Goal: Task Accomplishment & Management: Manage account settings

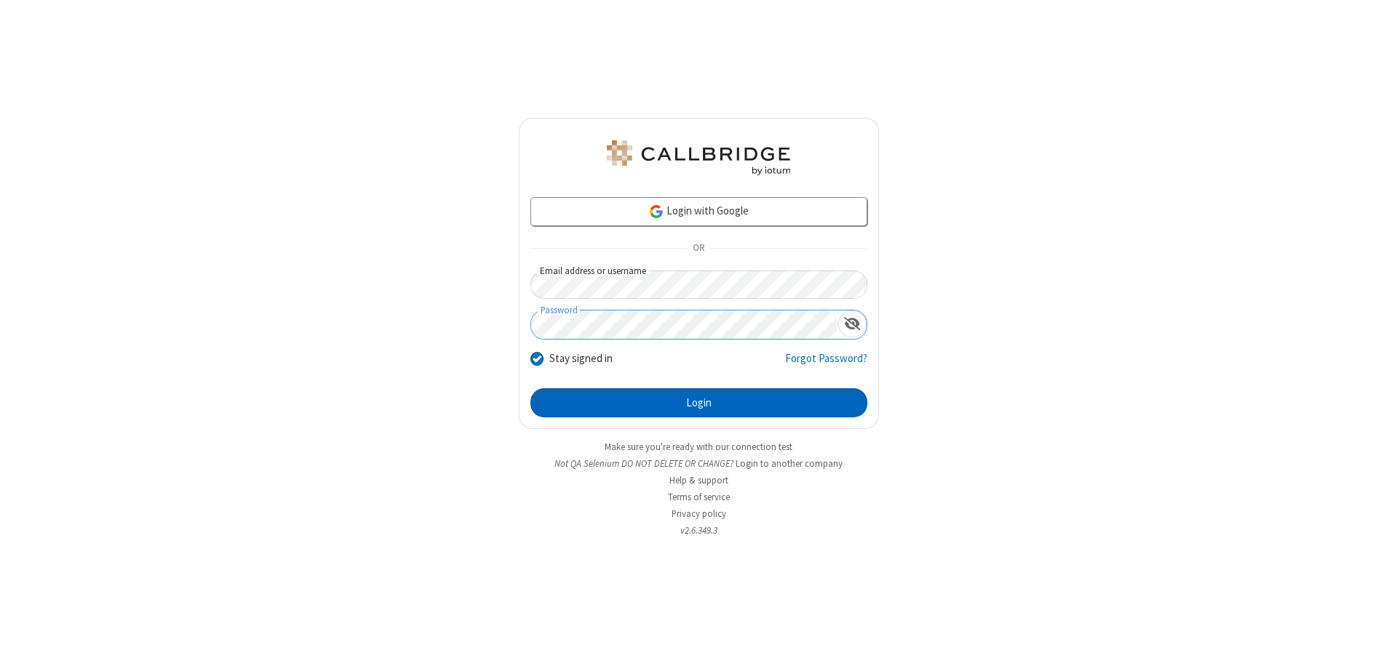
click at [698, 403] on button "Login" at bounding box center [698, 403] width 337 height 29
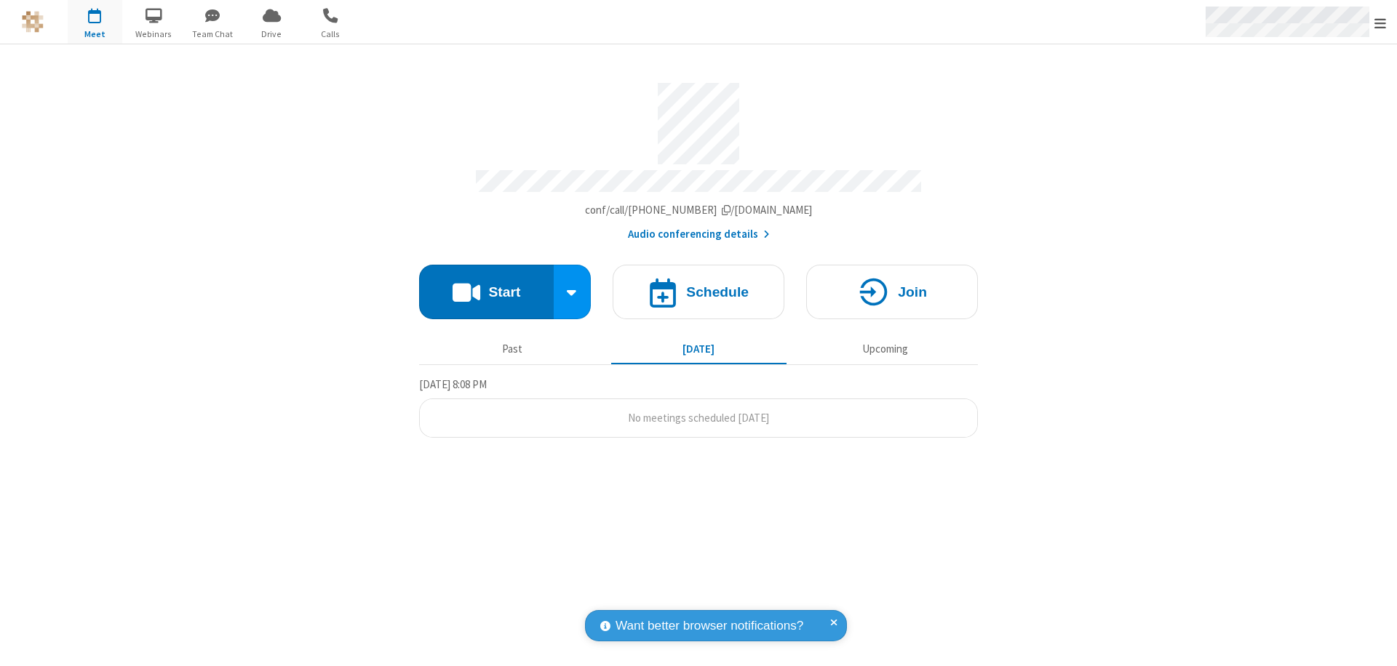
click at [1380, 23] on span "Open menu" at bounding box center [1380, 23] width 12 height 15
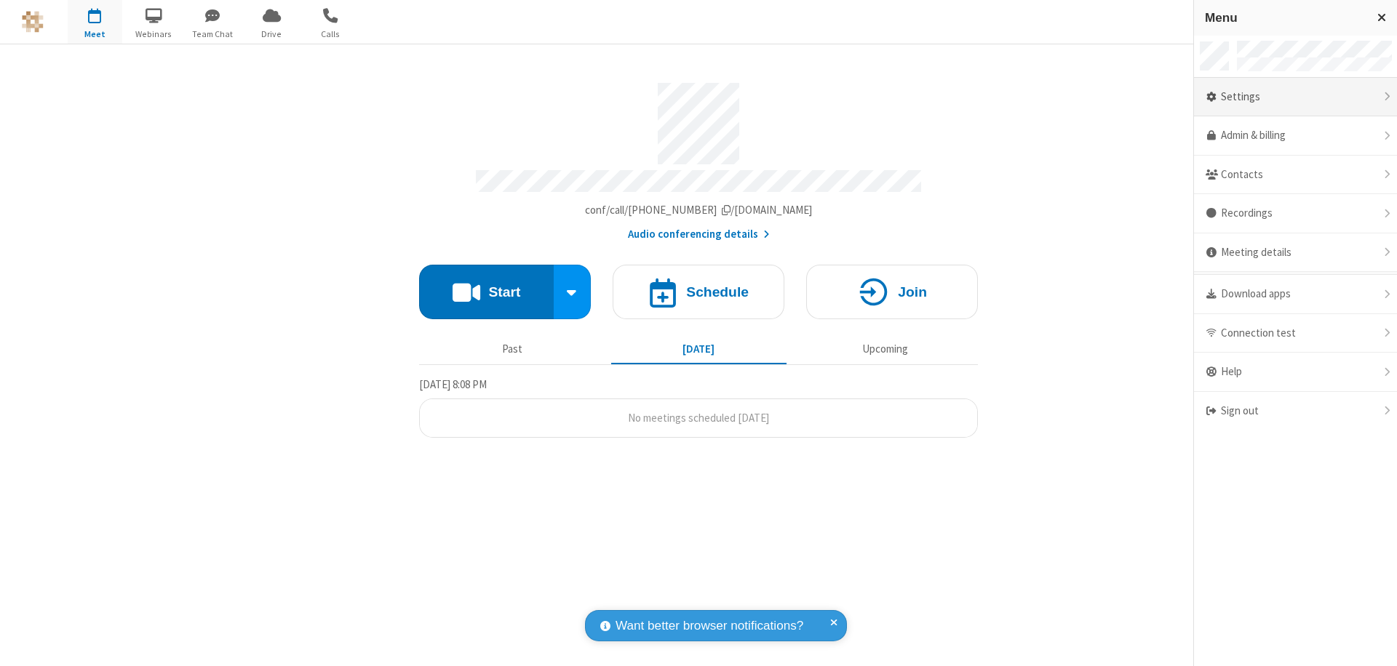
click at [1295, 97] on div "Settings" at bounding box center [1295, 97] width 203 height 39
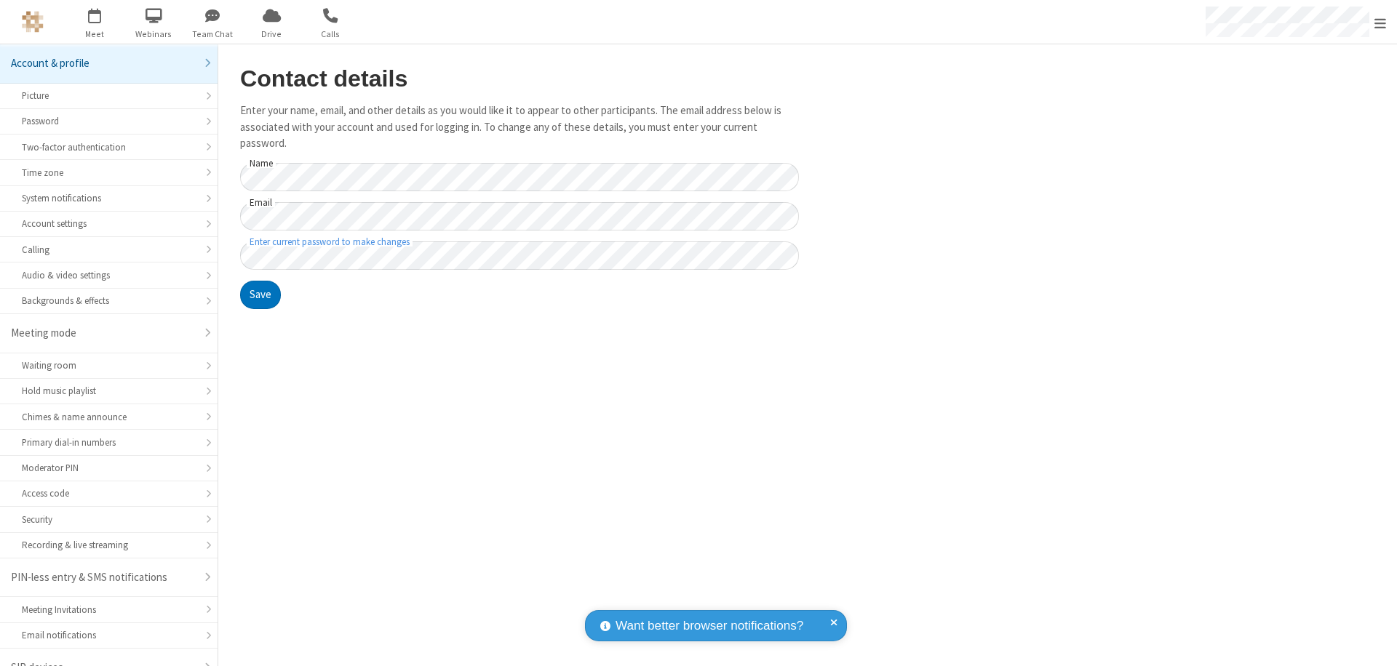
scroll to position [20, 0]
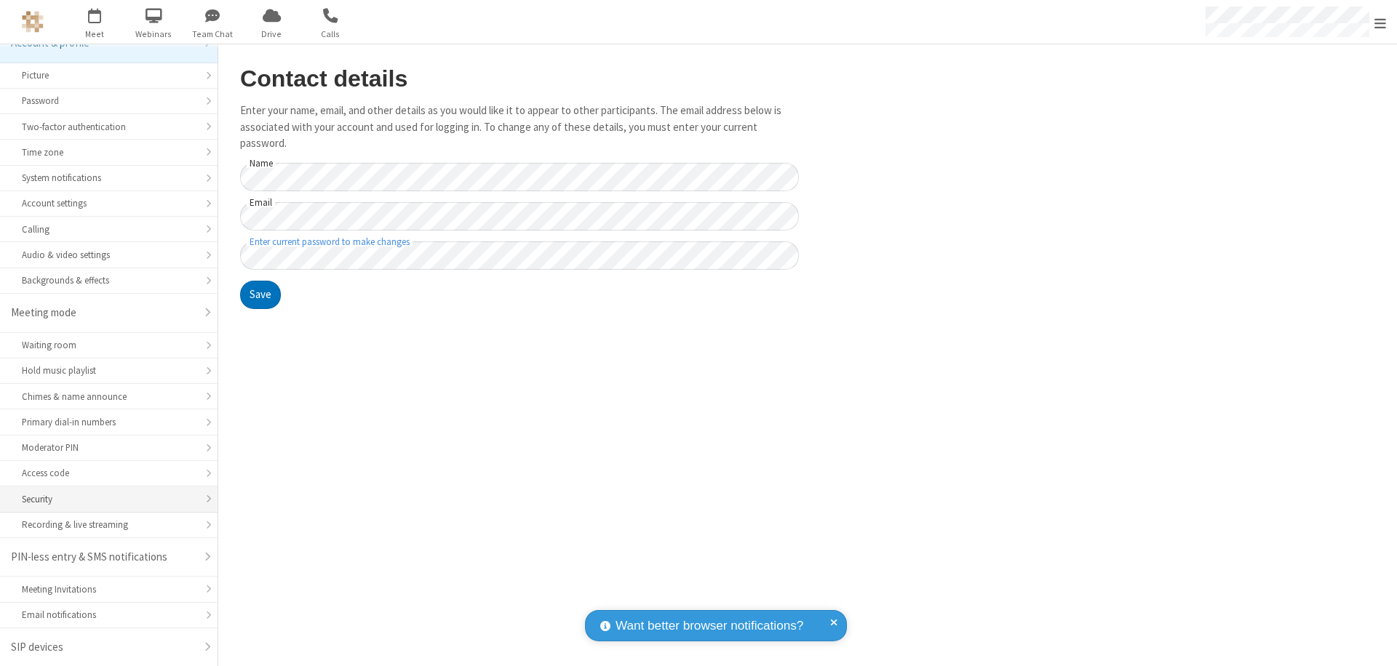
click at [103, 499] on div "Security" at bounding box center [109, 500] width 174 height 14
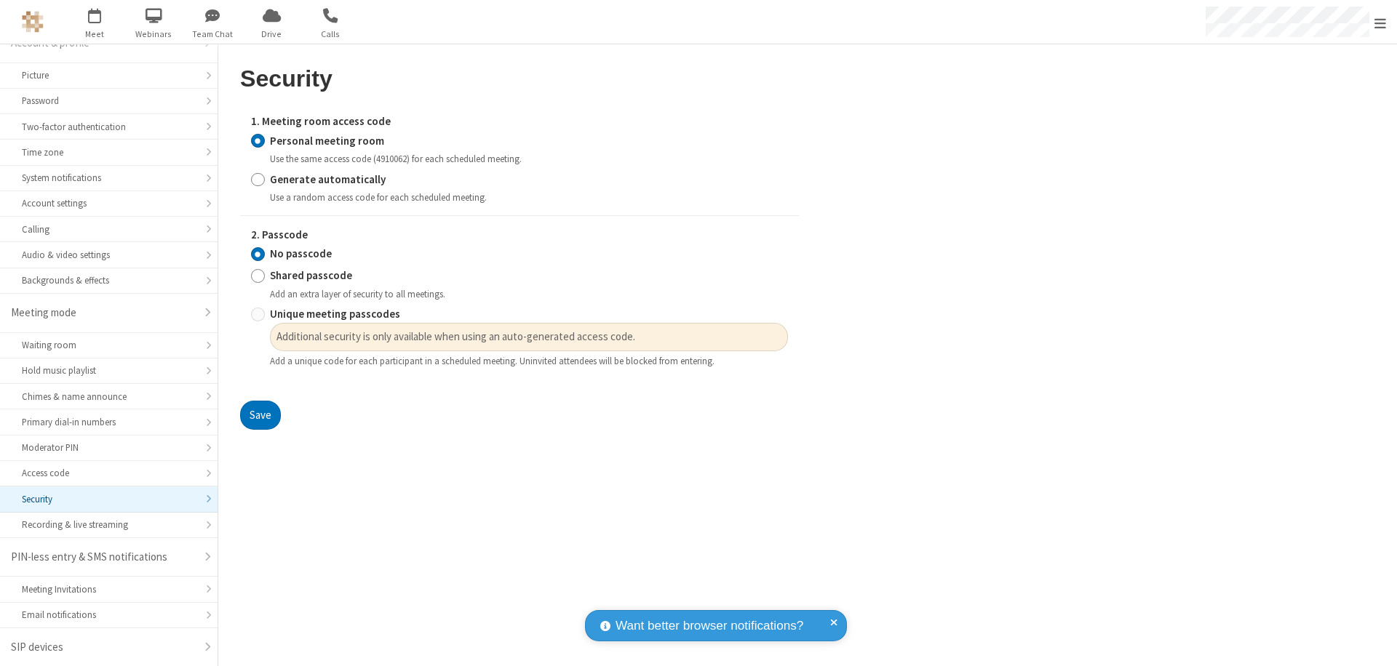
click at [258, 179] on input "Generate automatically" at bounding box center [258, 179] width 14 height 15
radio input "true"
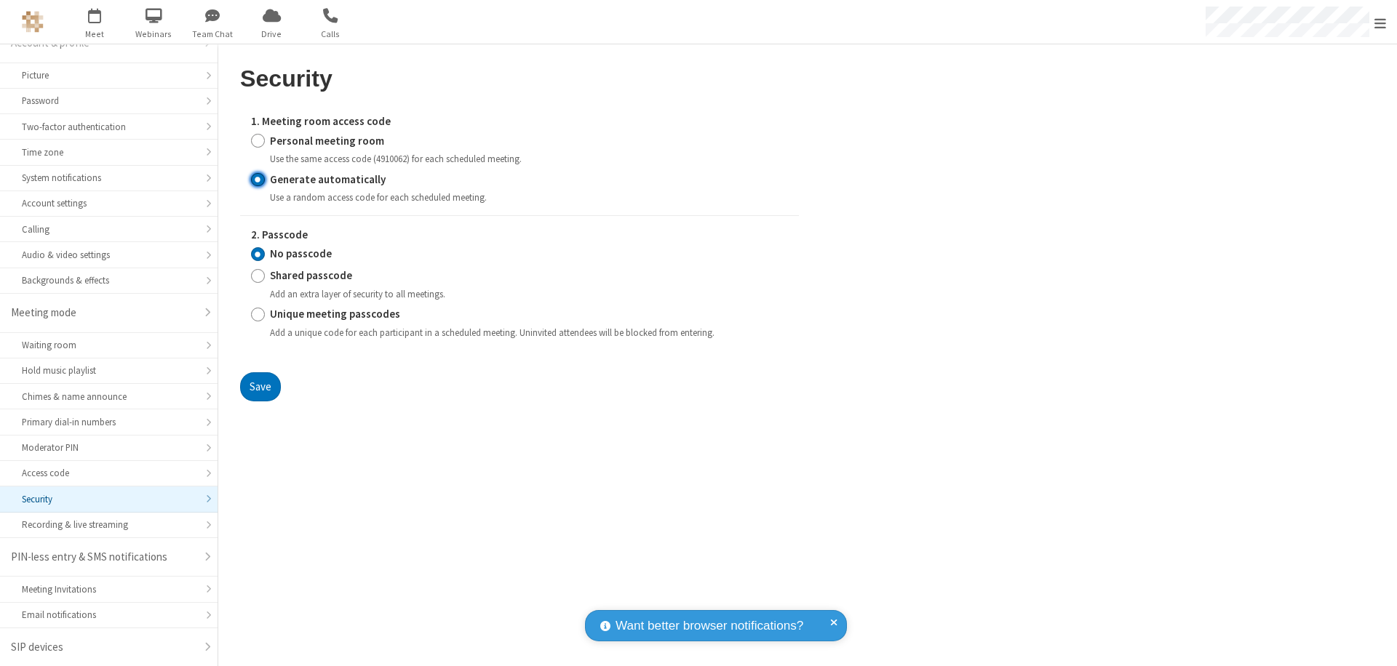
click at [258, 254] on input "No passcode" at bounding box center [258, 254] width 14 height 15
click at [260, 386] on button "Save" at bounding box center [260, 387] width 41 height 29
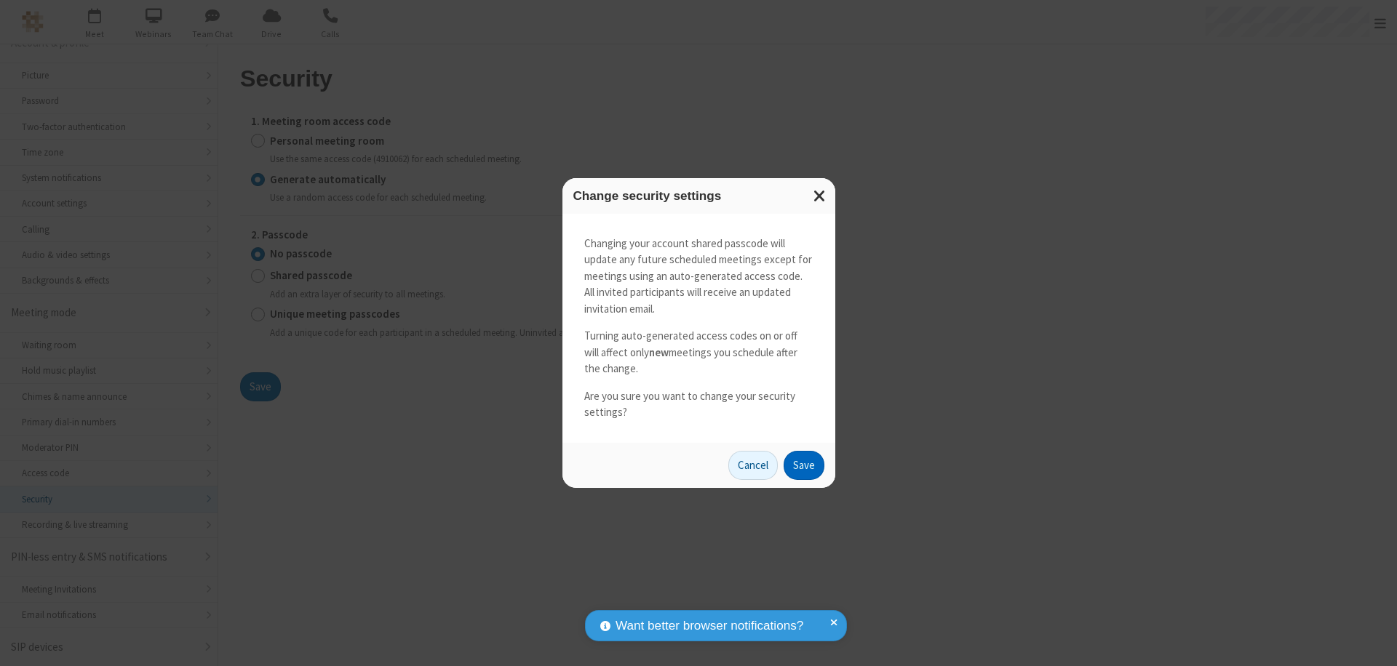
click at [803, 465] on button "Save" at bounding box center [804, 465] width 41 height 29
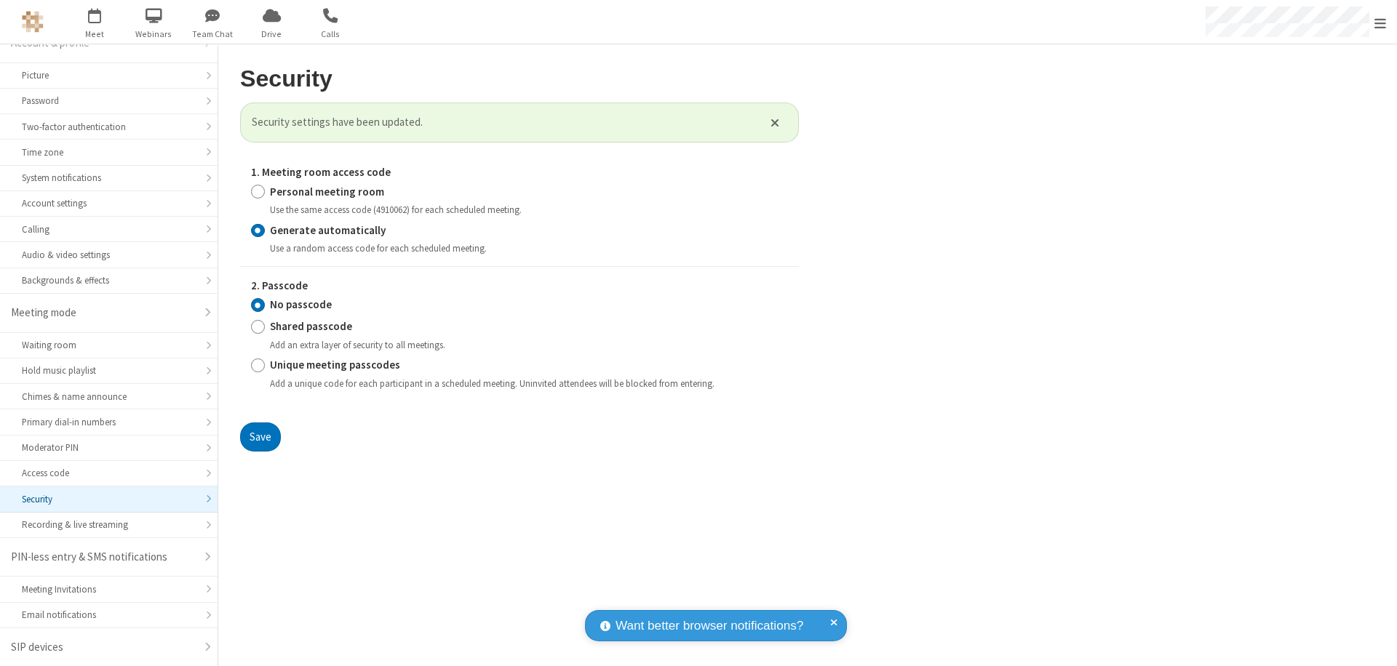
click at [1380, 23] on span "Open menu" at bounding box center [1380, 23] width 12 height 15
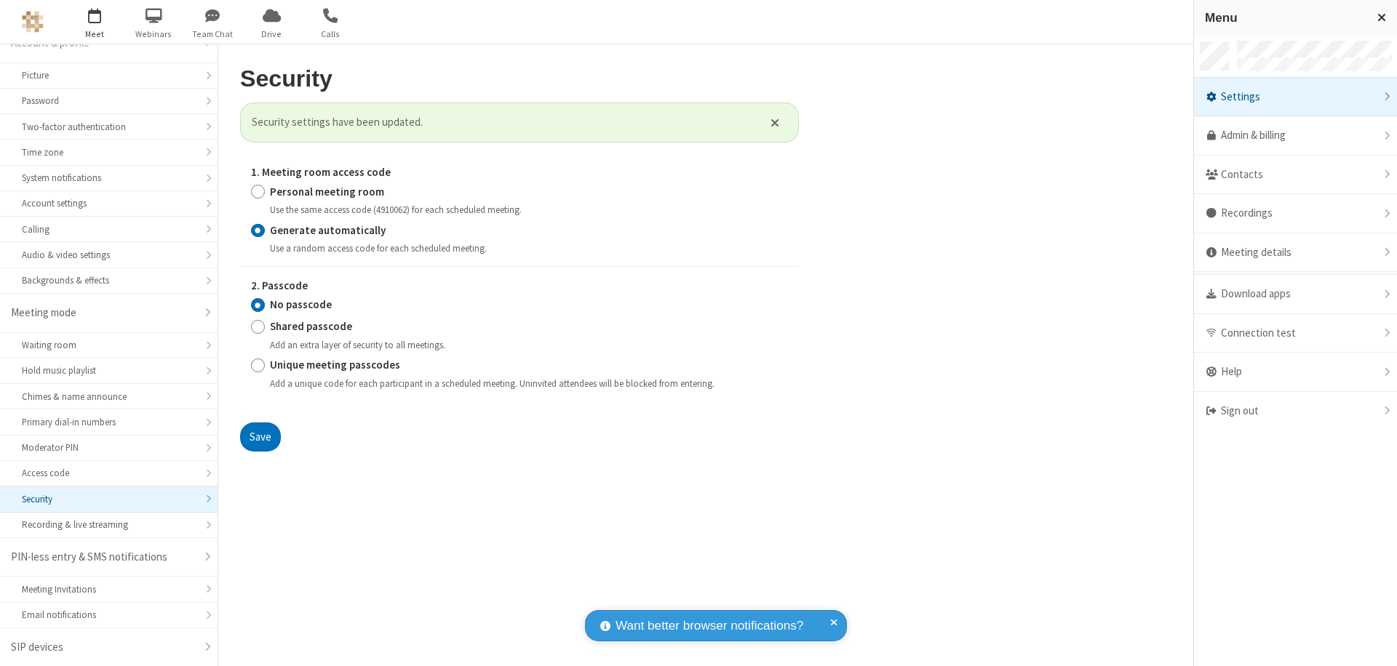
click at [95, 22] on span "button" at bounding box center [95, 15] width 55 height 25
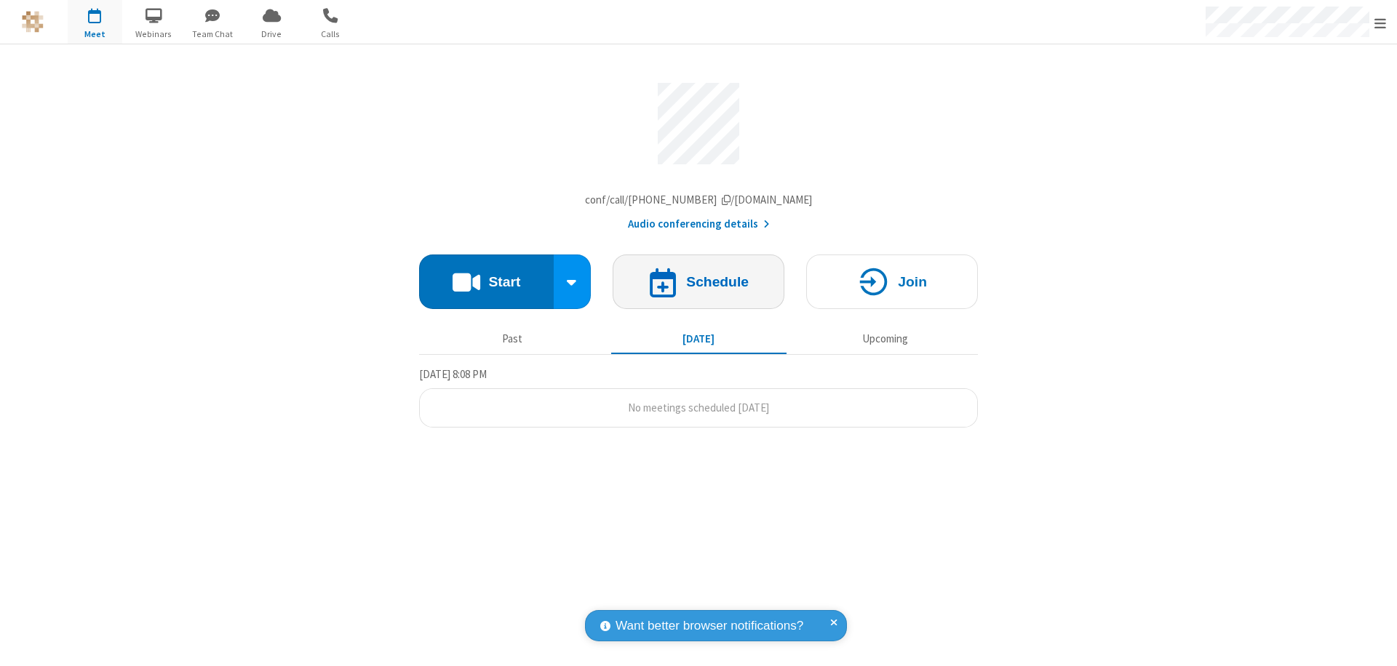
click at [698, 285] on h4 "Schedule" at bounding box center [717, 282] width 63 height 14
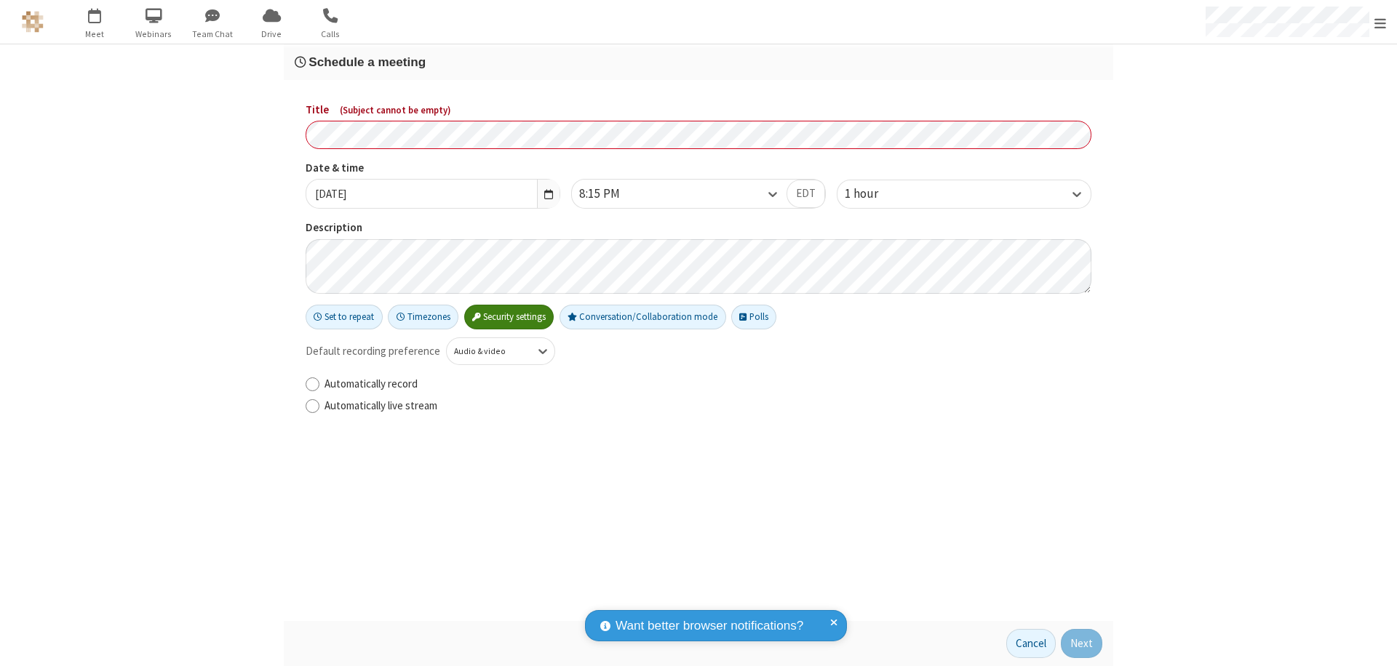
click at [698, 62] on h3 "Schedule a meeting" at bounding box center [699, 62] width 808 height 14
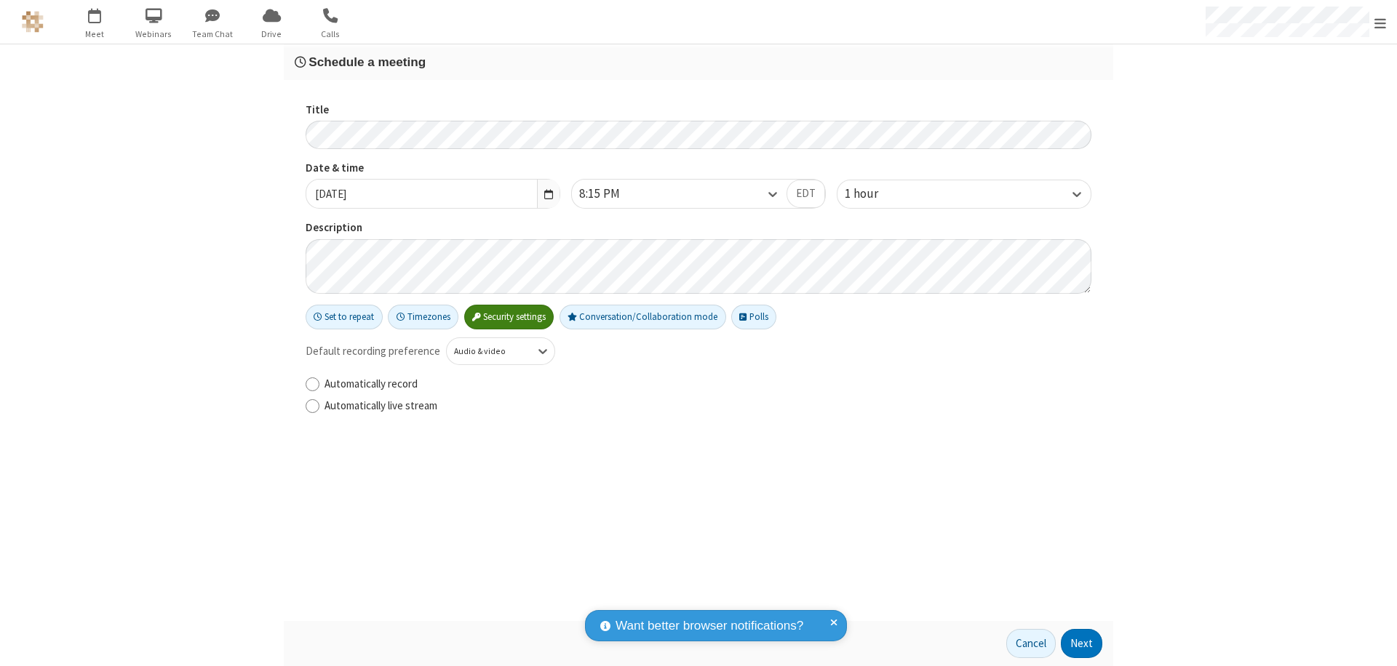
click at [1082, 644] on button "Next" at bounding box center [1081, 643] width 41 height 29
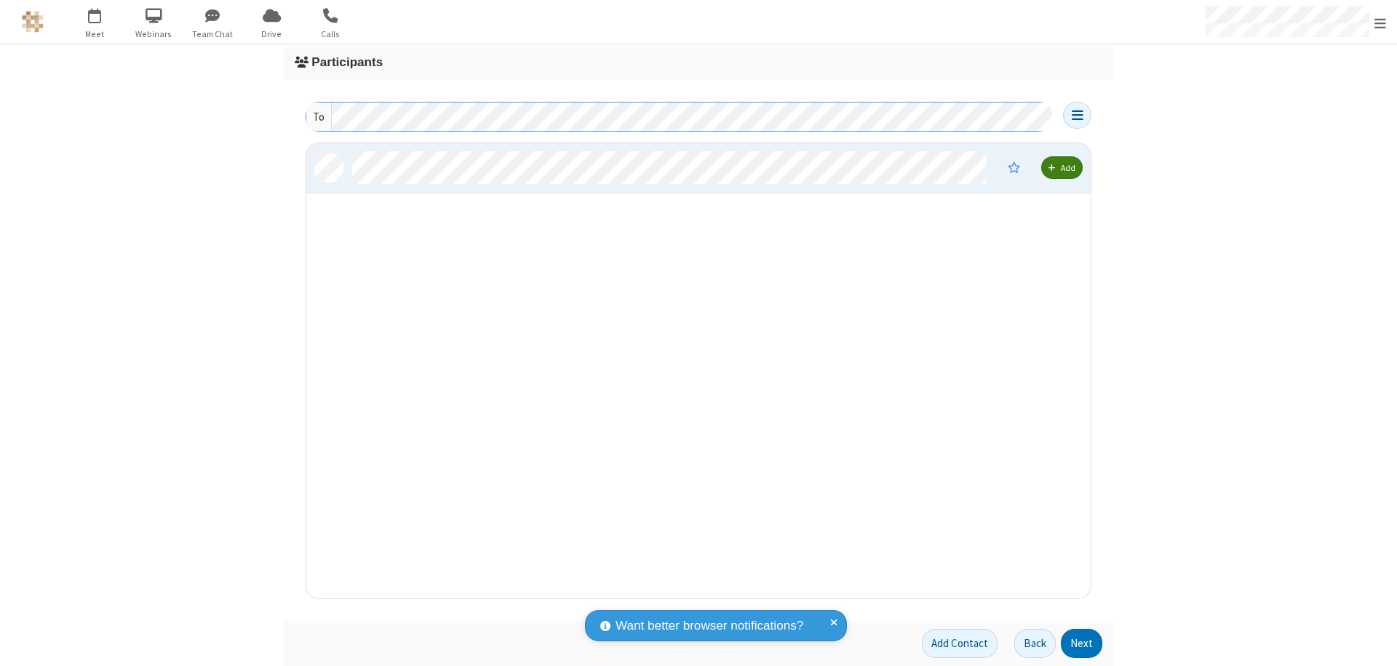
scroll to position [445, 773]
click at [1082, 644] on button "Next" at bounding box center [1081, 643] width 41 height 29
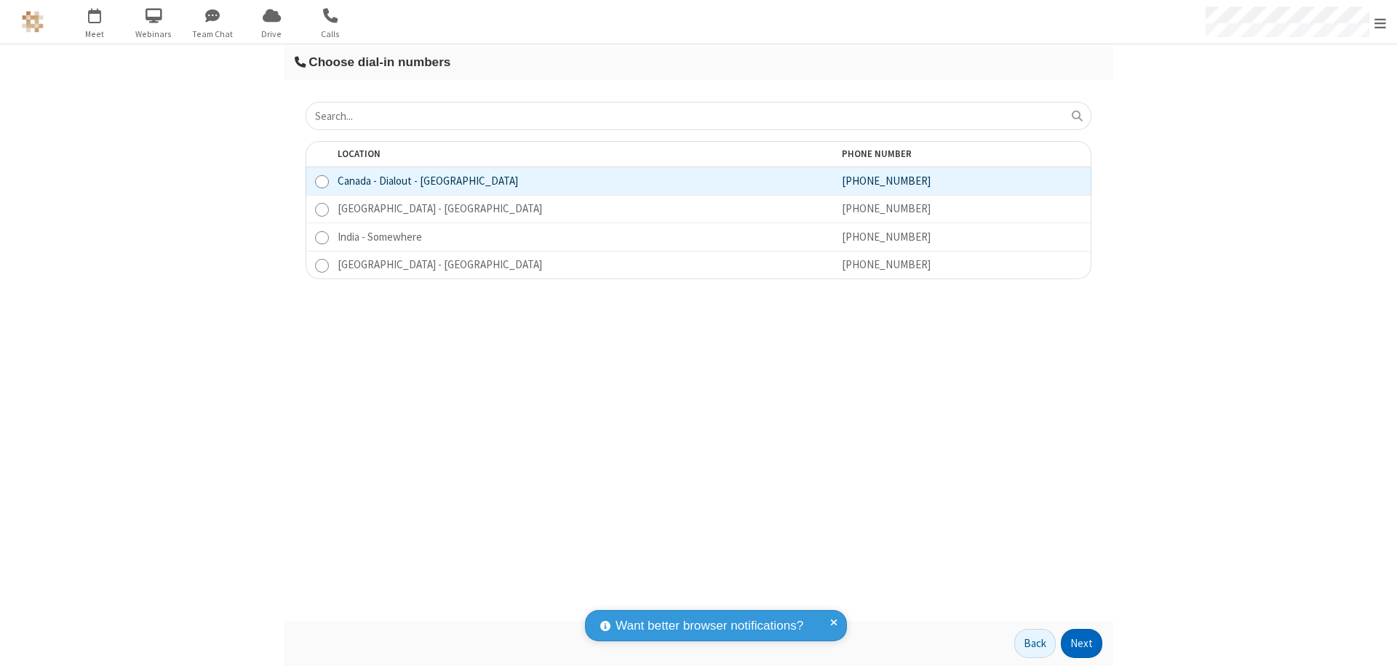
click at [1082, 644] on button "Next" at bounding box center [1081, 643] width 41 height 29
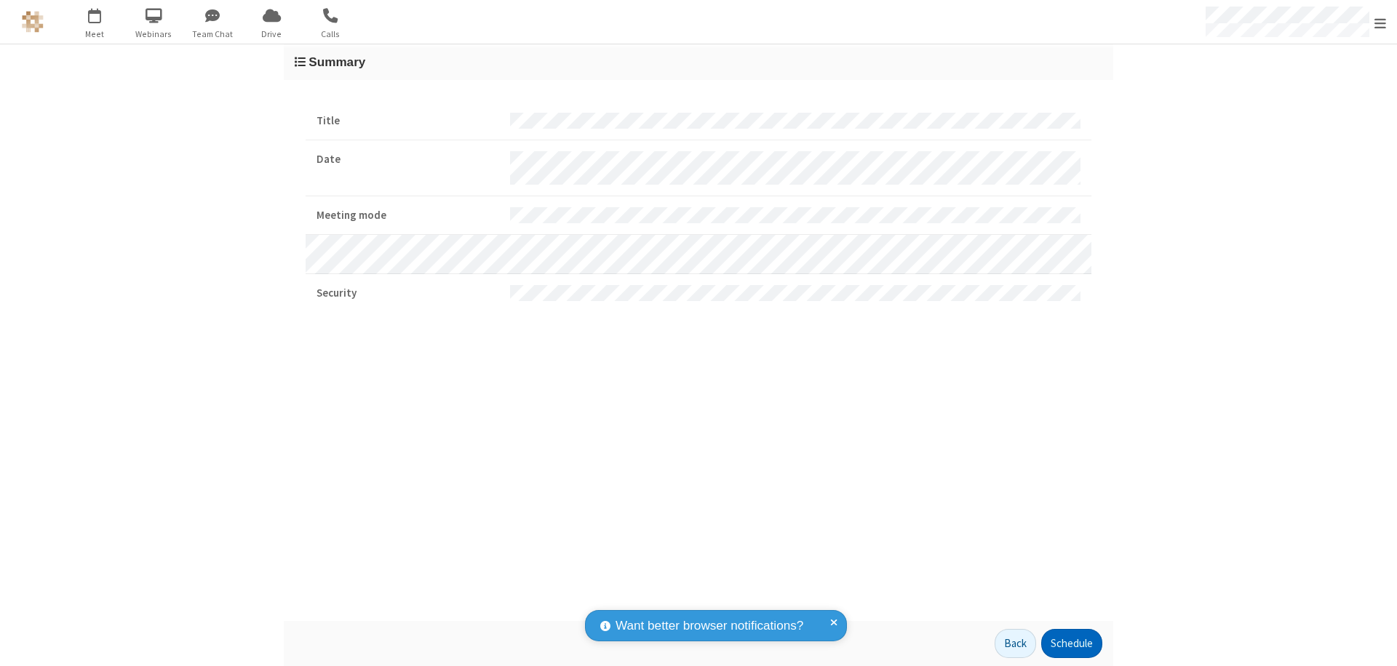
click at [1071, 644] on button "Schedule" at bounding box center [1071, 643] width 61 height 29
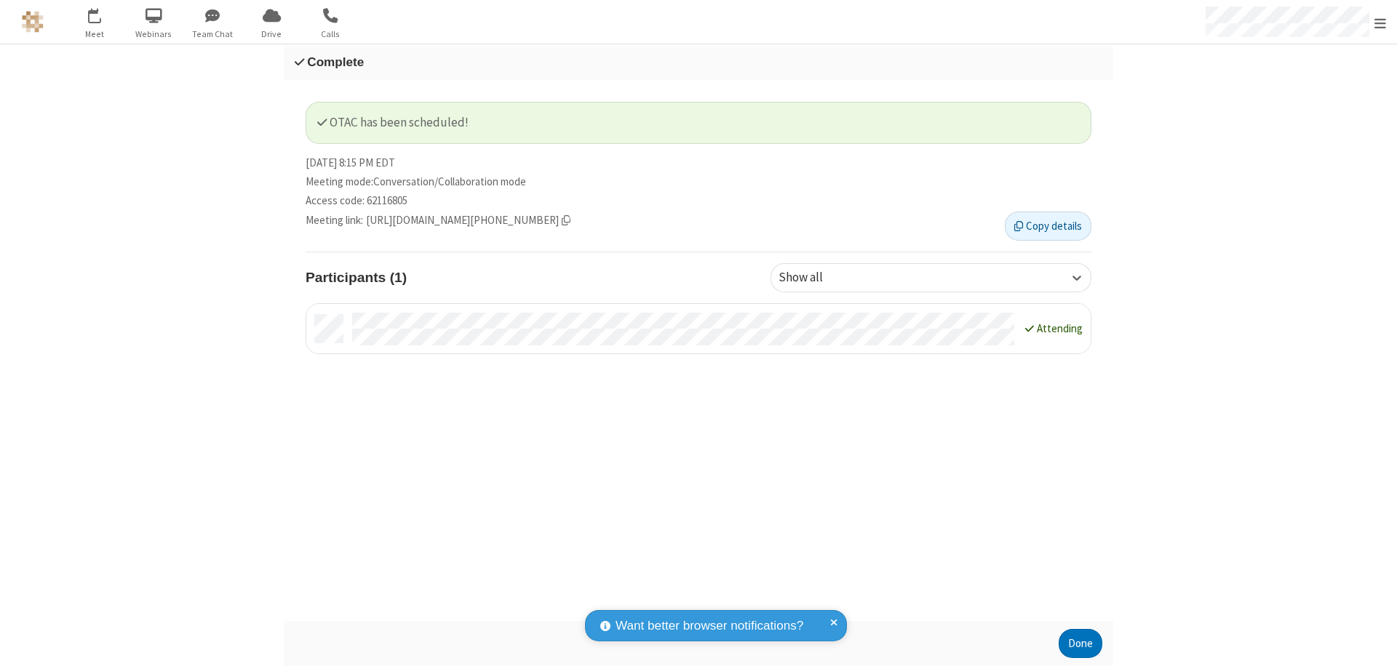
click at [1080, 644] on button "Done" at bounding box center [1081, 643] width 44 height 29
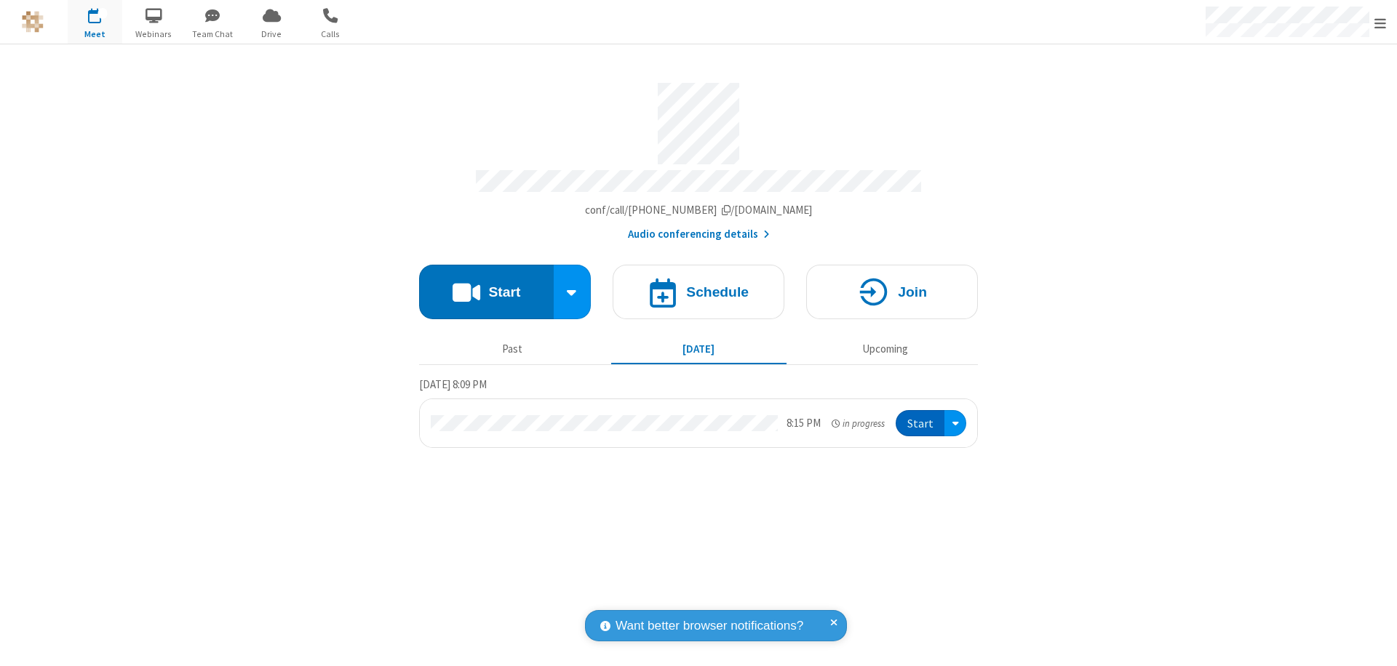
click at [921, 417] on button "Start" at bounding box center [920, 423] width 49 height 27
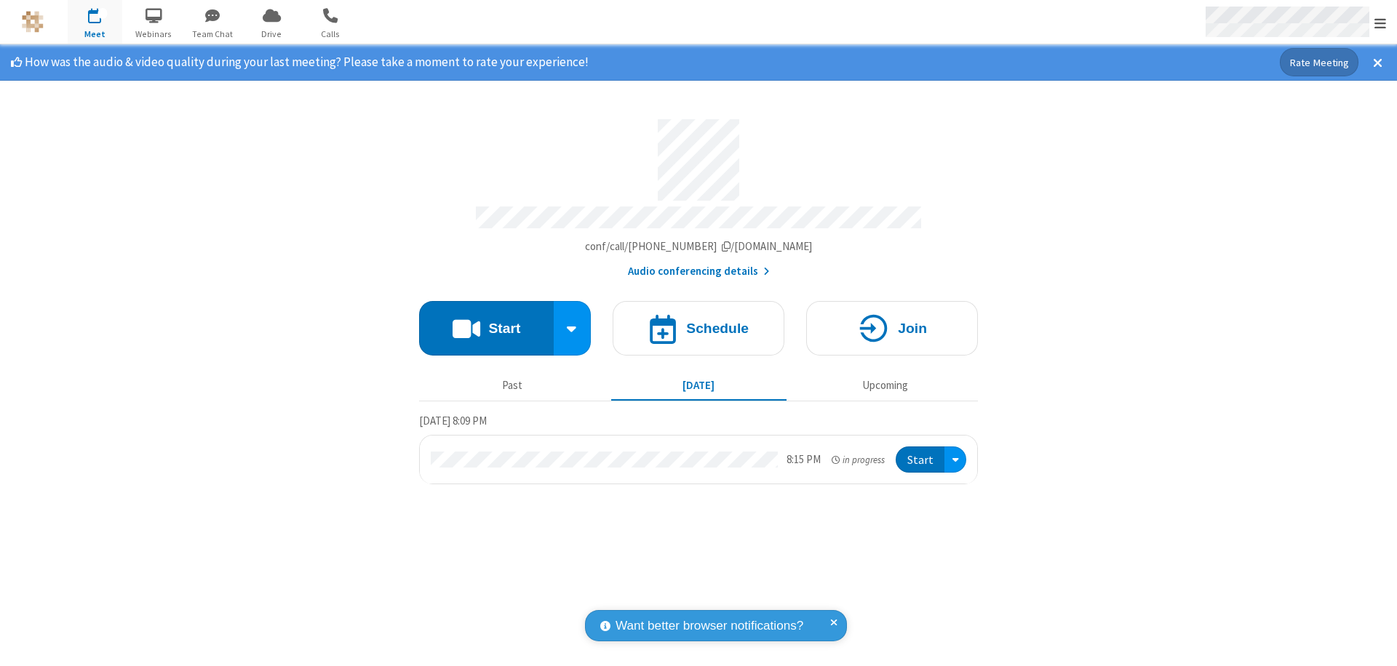
click at [1380, 23] on span "Open menu" at bounding box center [1380, 23] width 12 height 15
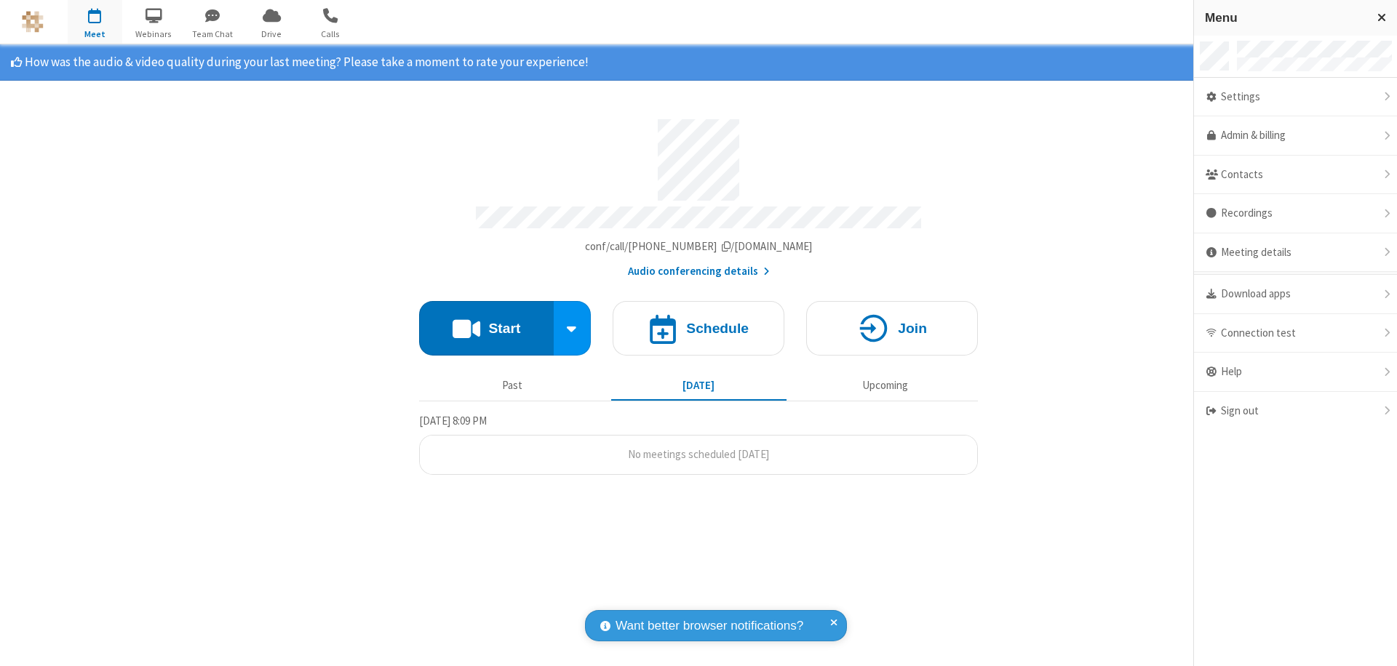
click at [1295, 97] on div "Settings" at bounding box center [1295, 97] width 203 height 39
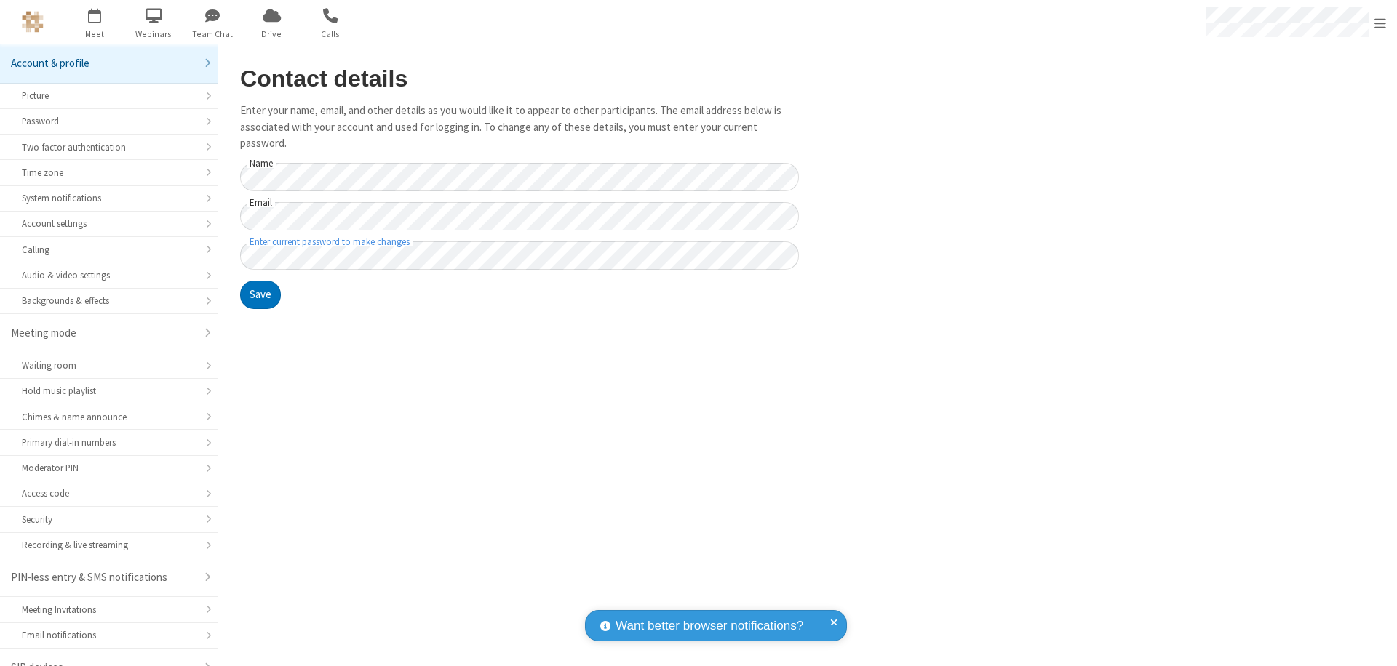
scroll to position [20, 0]
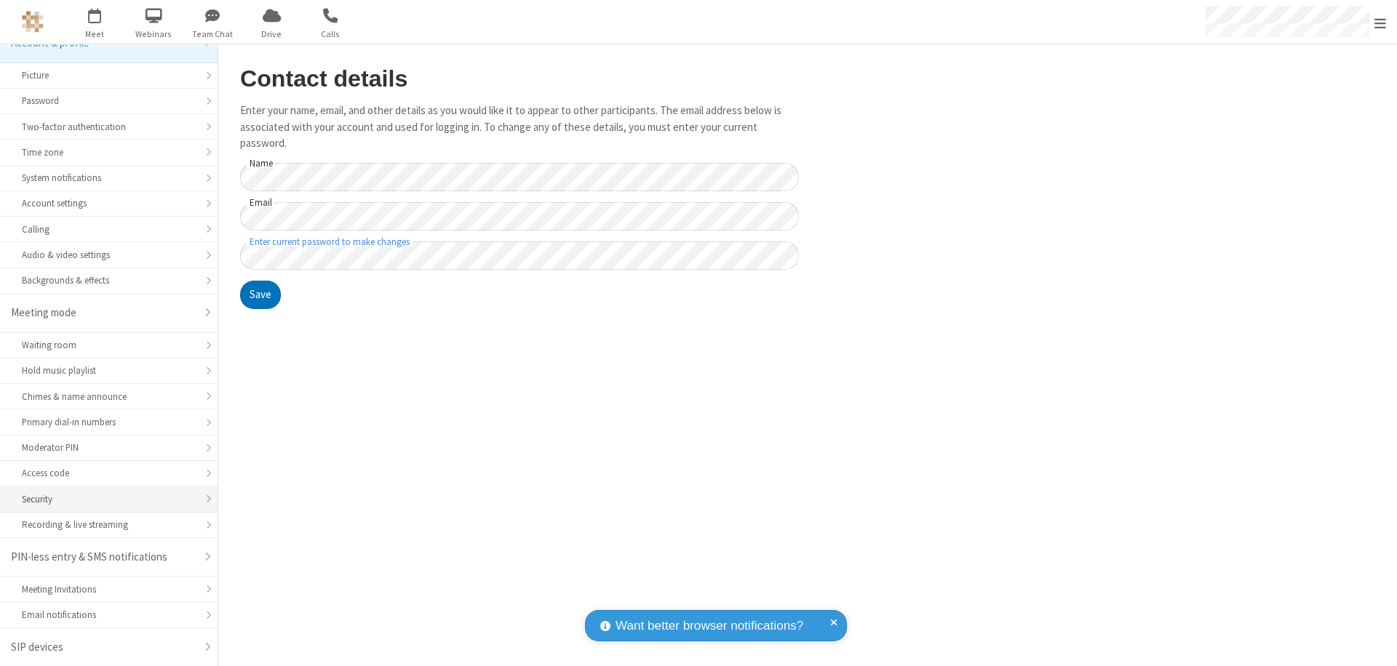
click at [103, 499] on div "Security" at bounding box center [109, 500] width 174 height 14
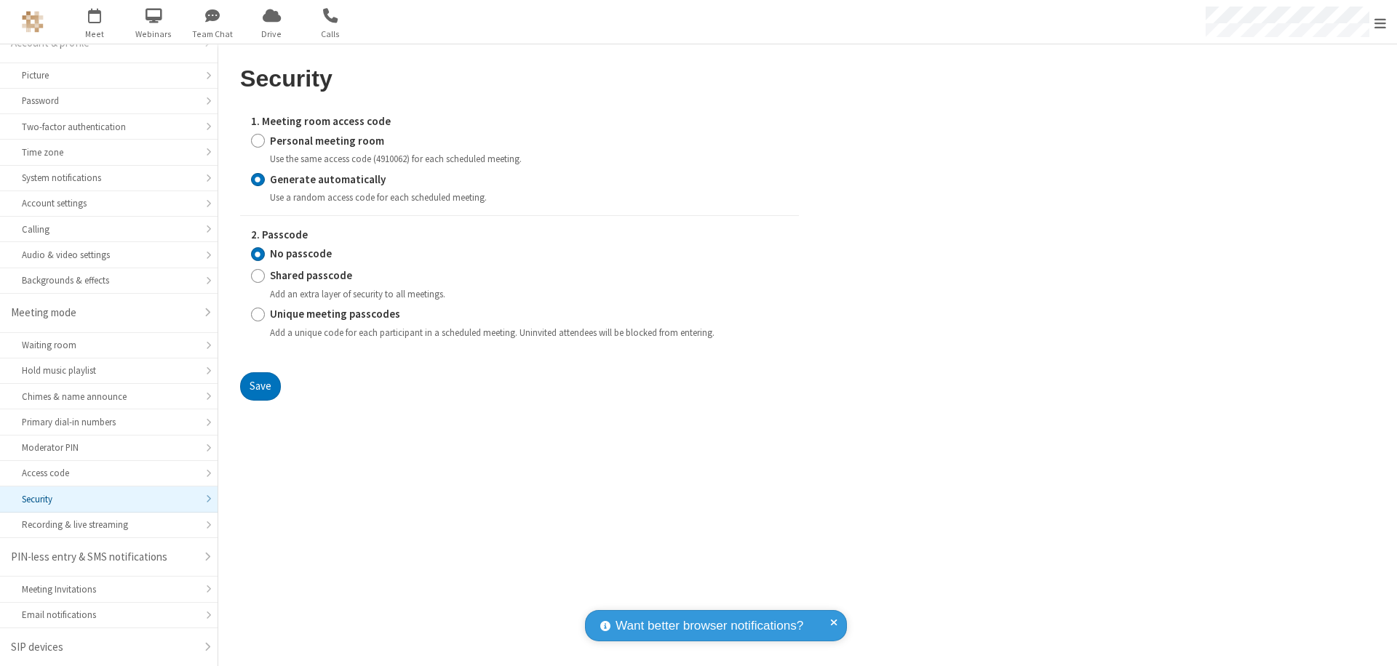
click at [258, 140] on input "Personal meeting room" at bounding box center [258, 140] width 14 height 15
radio input "true"
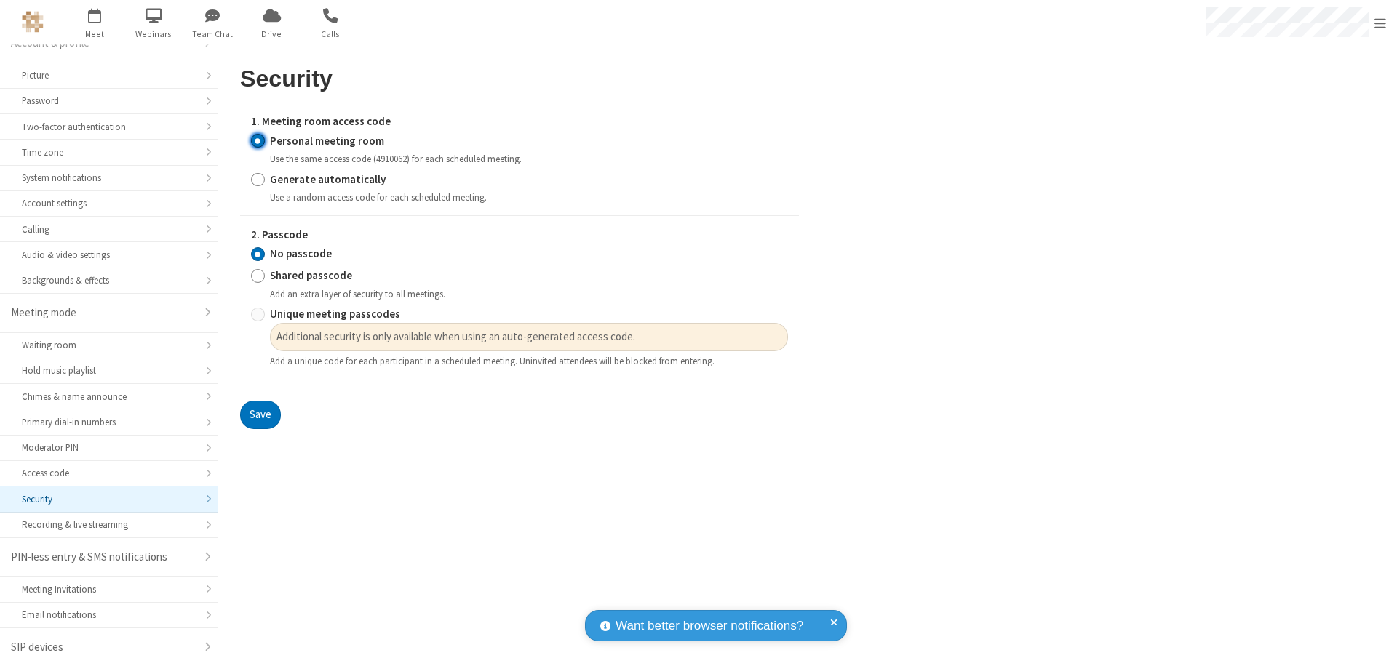
click at [258, 254] on input "No passcode" at bounding box center [258, 254] width 14 height 15
click at [260, 415] on button "Save" at bounding box center [260, 415] width 41 height 29
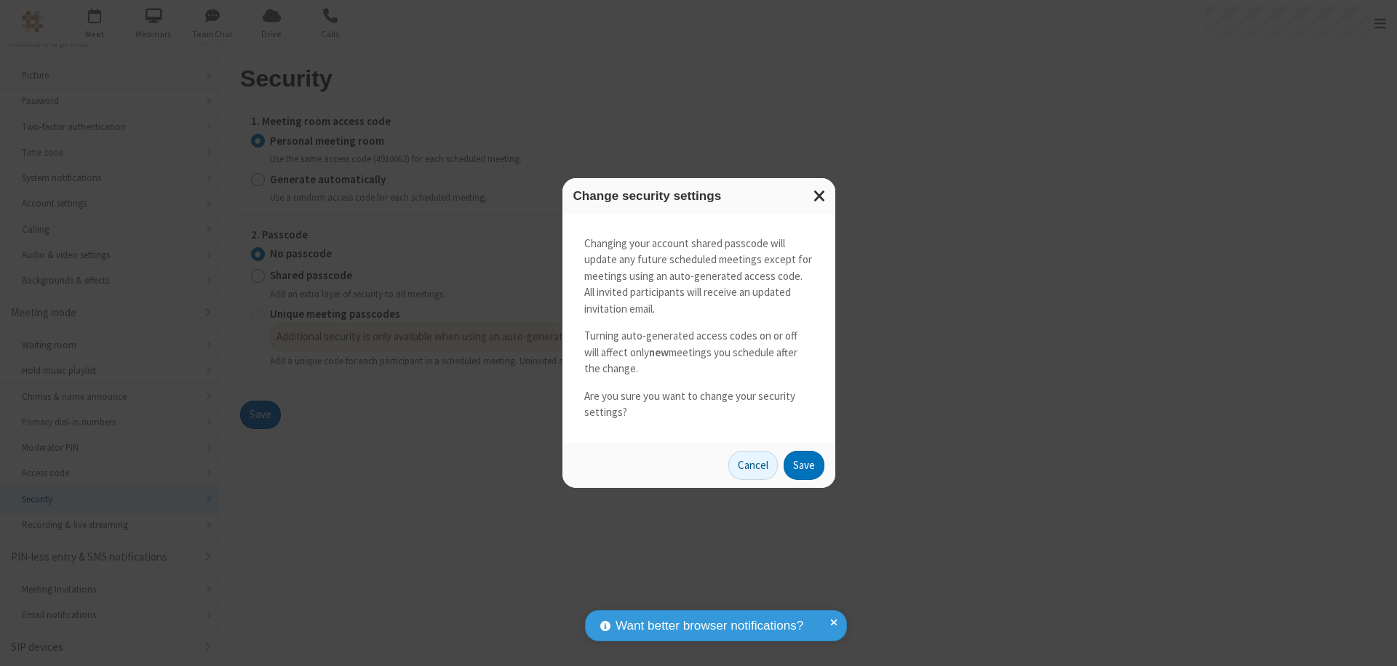
click at [803, 465] on button "Save" at bounding box center [804, 465] width 41 height 29
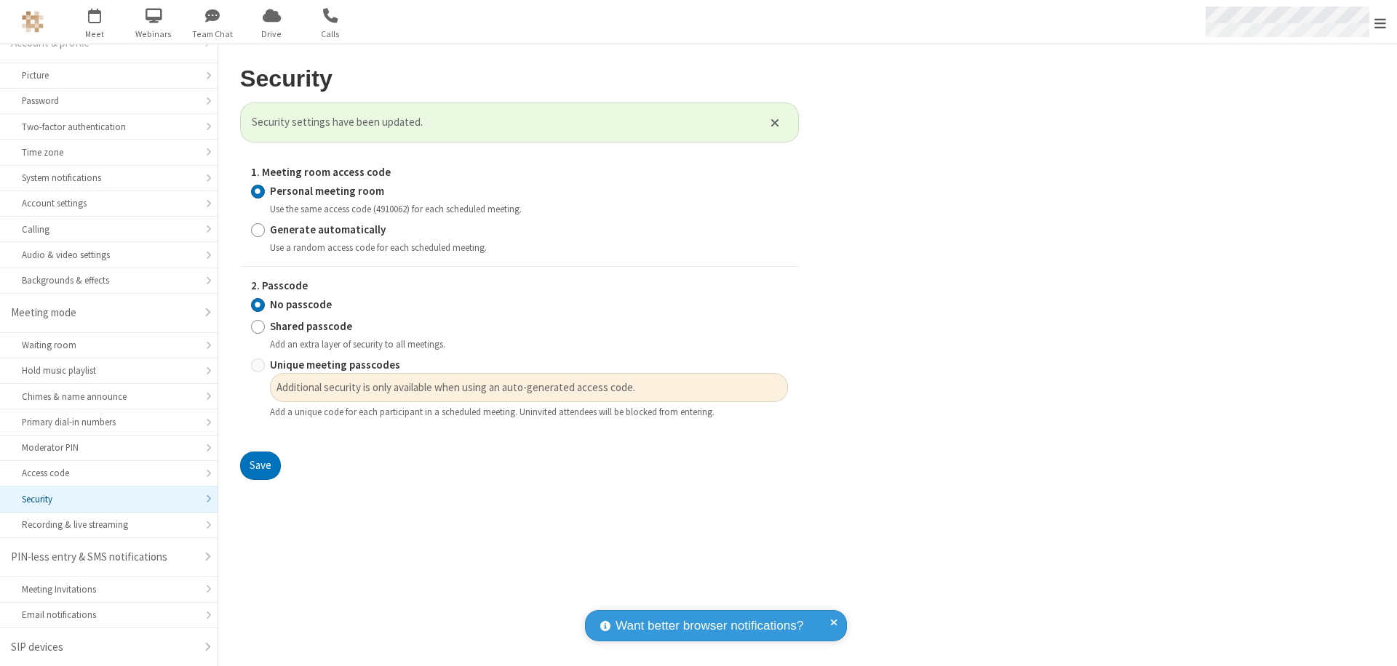
click at [1380, 22] on span "Open menu" at bounding box center [1380, 23] width 12 height 15
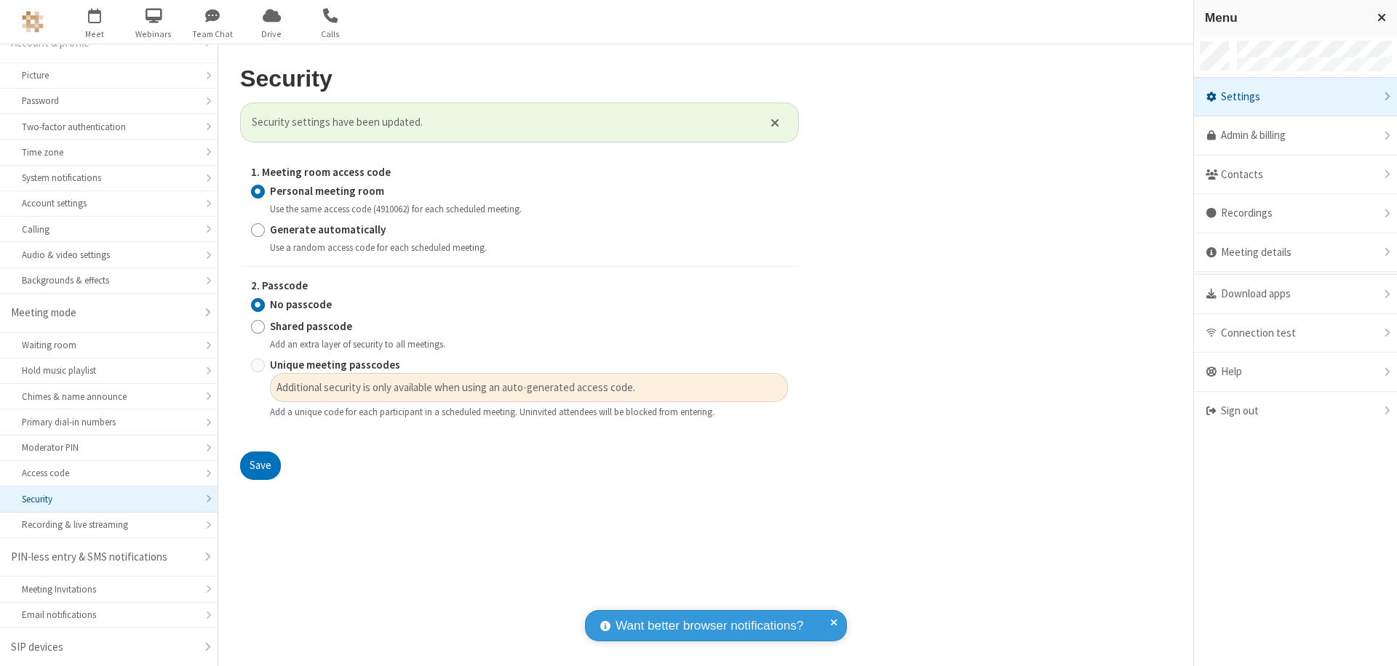
click at [1295, 411] on div "Sign out" at bounding box center [1295, 411] width 203 height 39
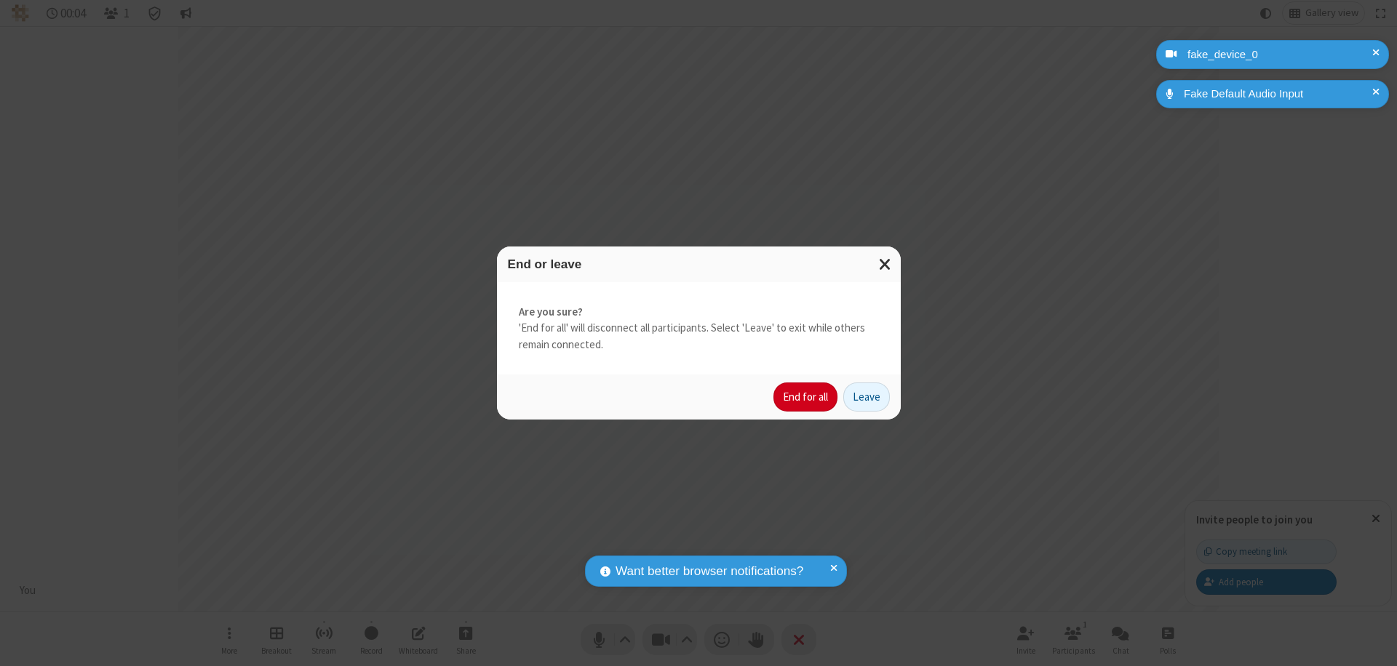
click at [806, 397] on button "End for all" at bounding box center [805, 397] width 64 height 29
